Goal: Information Seeking & Learning: Check status

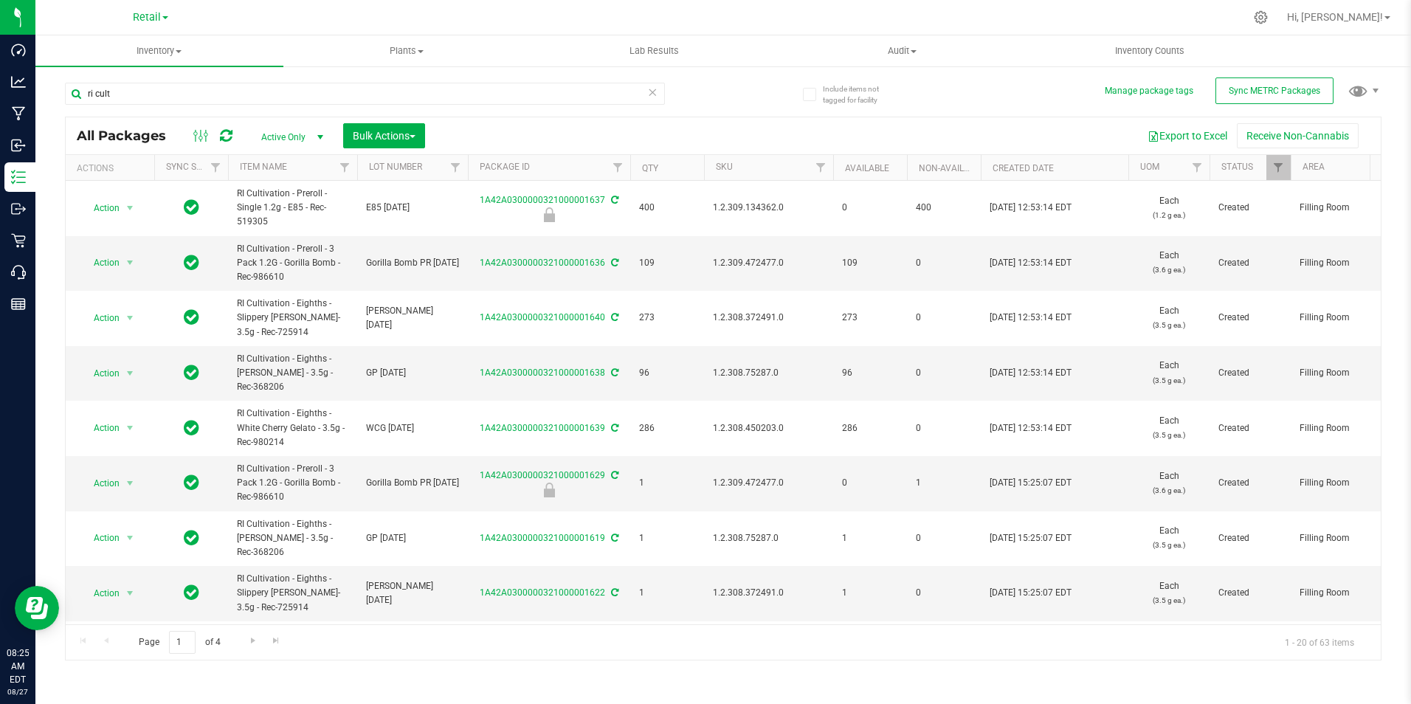
drag, startPoint x: 130, startPoint y: 91, endPoint x: -1, endPoint y: 69, distance: 133.3
click at [0, 69] on html "Dashboard Analytics Manufacturing Inbound Inventory Outbound Retail Call Center…" at bounding box center [705, 352] width 1411 height 704
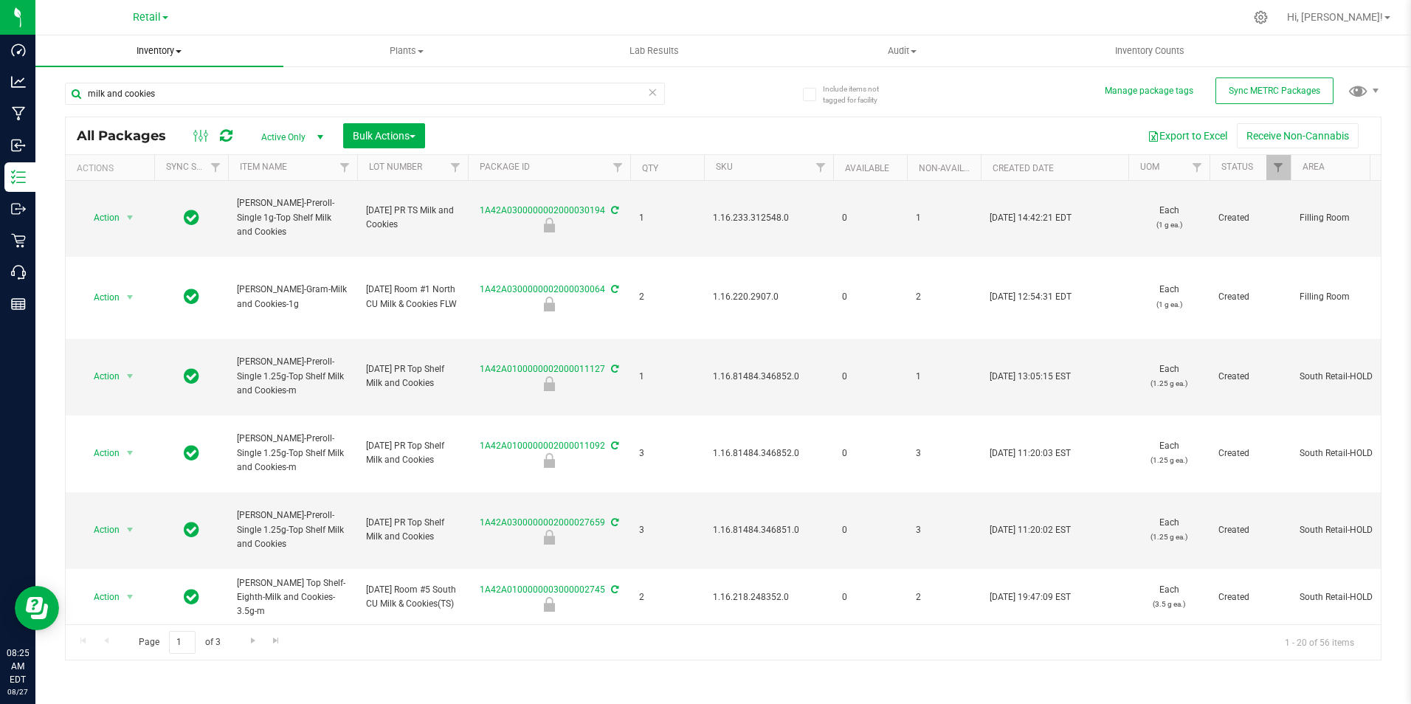
scroll to position [1034, 0]
type input "milk and cookies"
click at [154, 18] on span "Retail" at bounding box center [147, 17] width 28 height 13
click at [313, 29] on div at bounding box center [754, 17] width 980 height 29
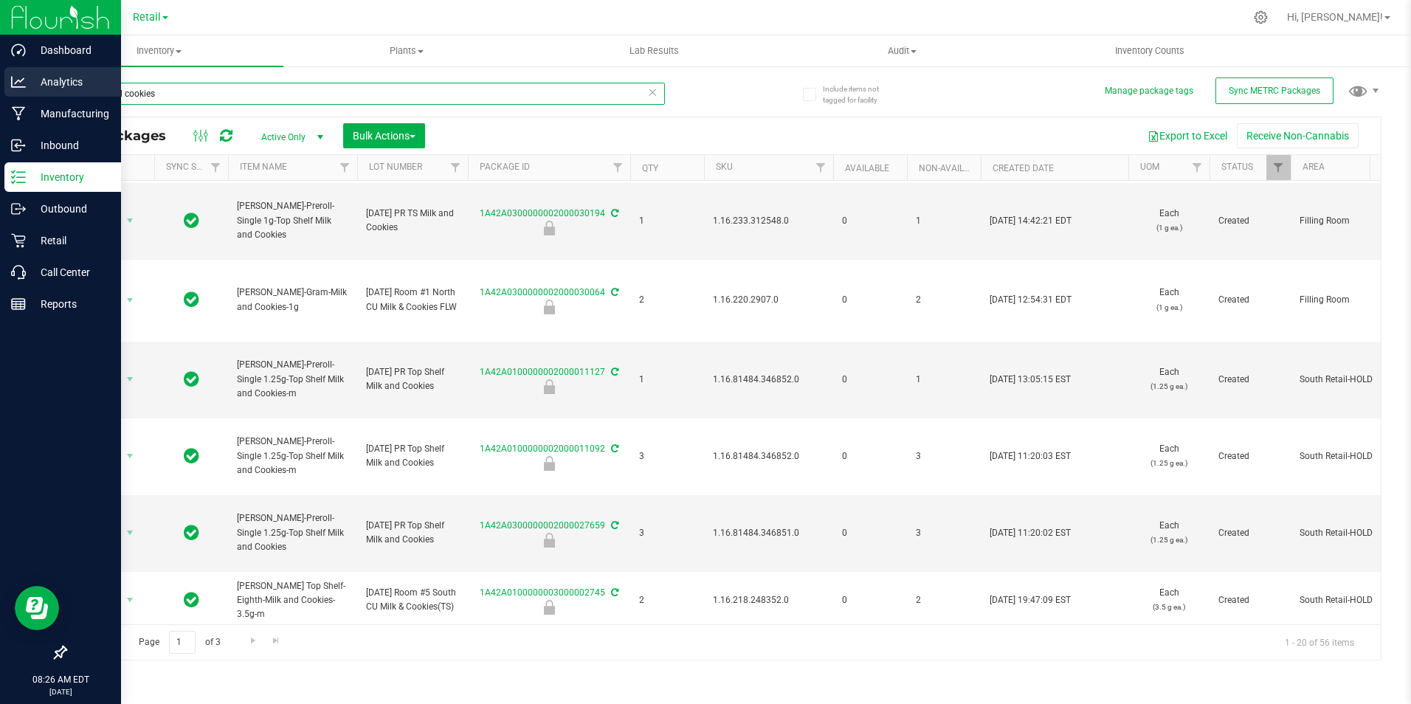
drag, startPoint x: 81, startPoint y: 81, endPoint x: 16, endPoint y: 68, distance: 67.0
click at [16, 68] on div "Dashboard Analytics Manufacturing Inbound Inventory Outbound Retail Call Center…" at bounding box center [705, 352] width 1411 height 704
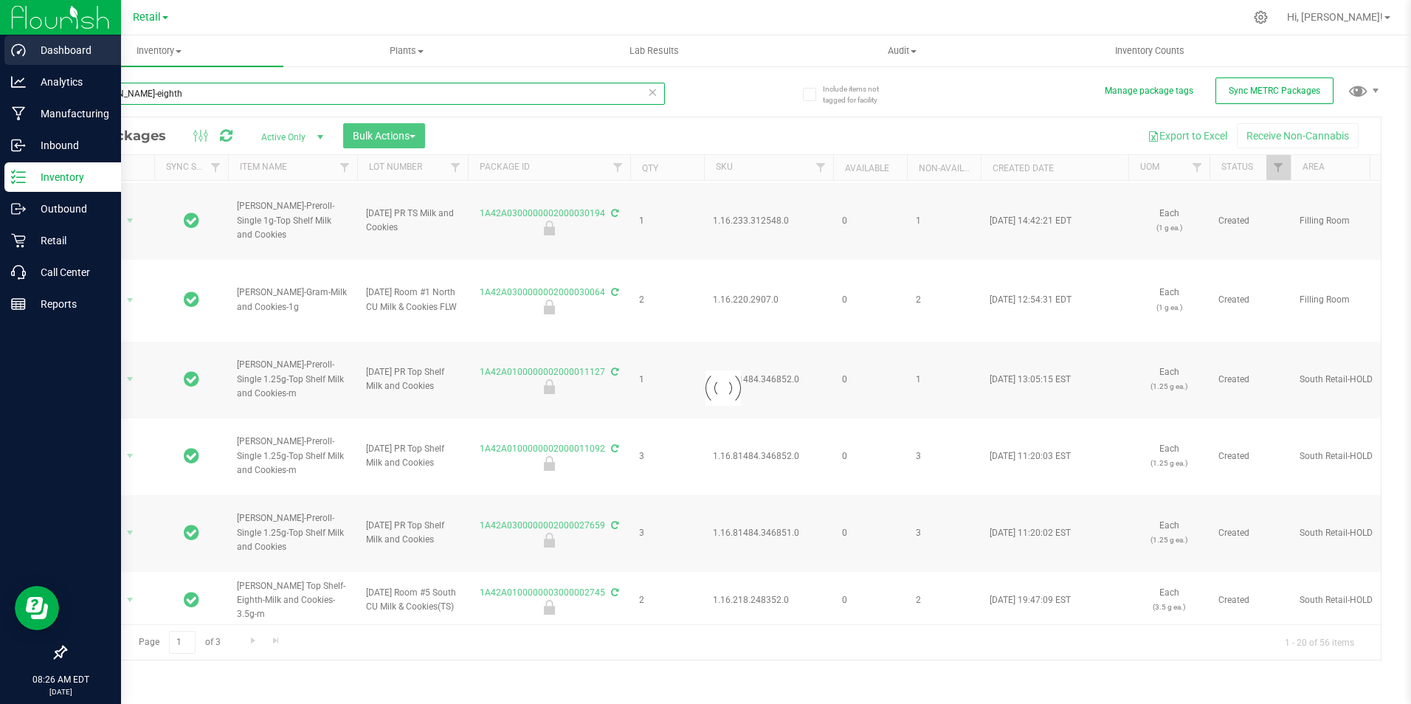
type input "[PERSON_NAME]-eighth"
